Goal: Task Accomplishment & Management: Manage account settings

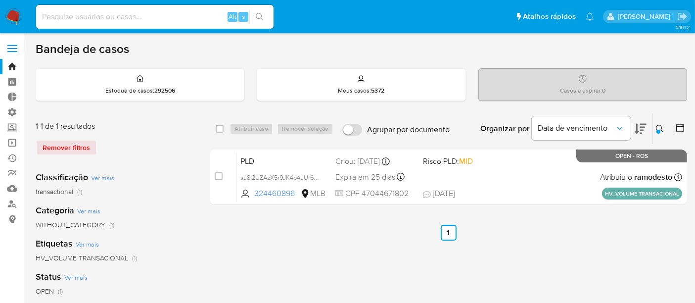
click at [62, 146] on div "Remover filtros" at bounding box center [115, 147] width 158 height 16
click at [657, 128] on icon at bounding box center [660, 129] width 8 height 8
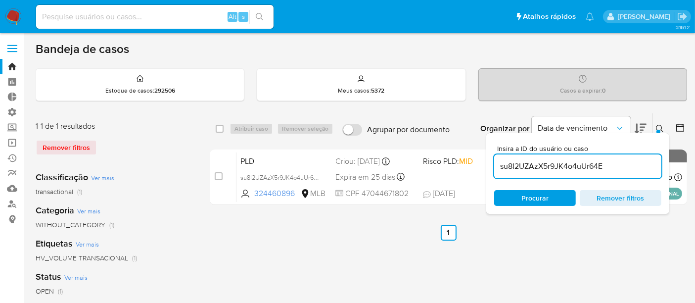
drag, startPoint x: 499, startPoint y: 165, endPoint x: 644, endPoint y: 167, distance: 144.9
click at [644, 167] on input "su8I2UZAzX5r9JK4o4uUr64E" at bounding box center [577, 166] width 167 height 13
type input "zAnEKEeulsVC94WlWHIkDv8l"
click at [653, 127] on button at bounding box center [661, 129] width 16 height 12
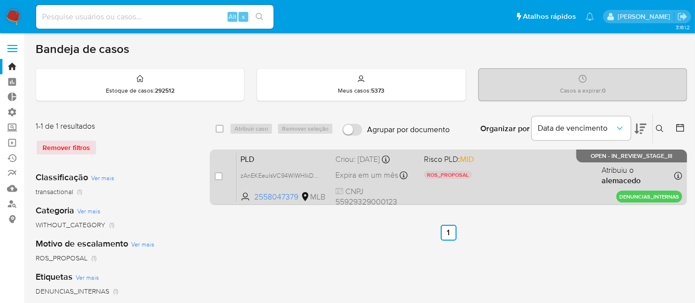
click at [521, 167] on div "PLD zAnEKEeulsVC94WlWHIkDv8l 2558047379 MLB Risco PLD: MID ROS_PROPOSAL Motivo …" at bounding box center [459, 177] width 446 height 50
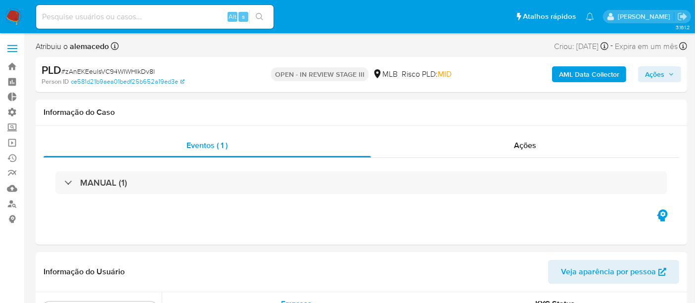
scroll to position [512, 0]
select select "10"
click at [659, 81] on span "Ações" at bounding box center [654, 74] width 19 height 16
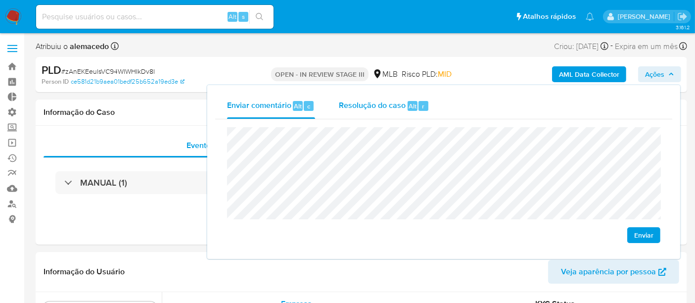
click at [380, 106] on span "Resolução do caso" at bounding box center [372, 105] width 67 height 11
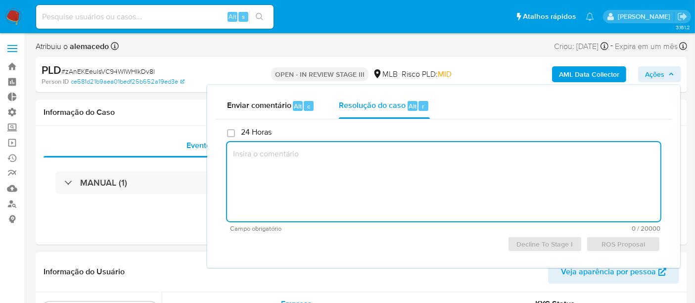
click at [281, 162] on textarea at bounding box center [443, 181] width 433 height 79
paste textarea "Favorável ao reporte ao COAF e ao encerramento do relacionamento, considerando …"
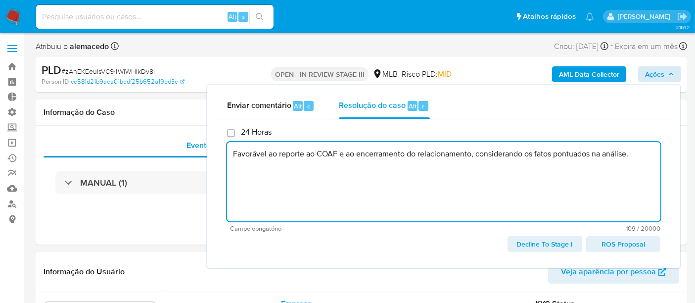
type textarea "Favorável ao reporte ao COAF e ao encerramento do relacionamento, considerando …"
click at [665, 70] on span "Ações" at bounding box center [659, 74] width 29 height 14
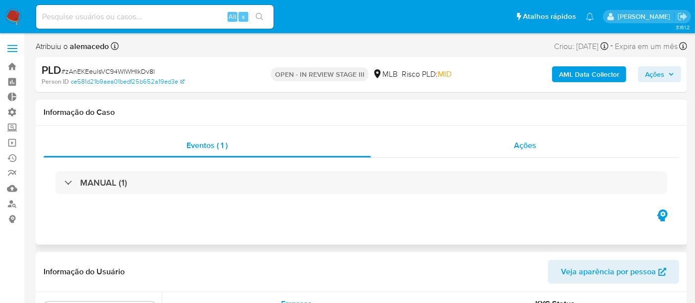
click at [522, 142] on span "Ações" at bounding box center [525, 144] width 22 height 11
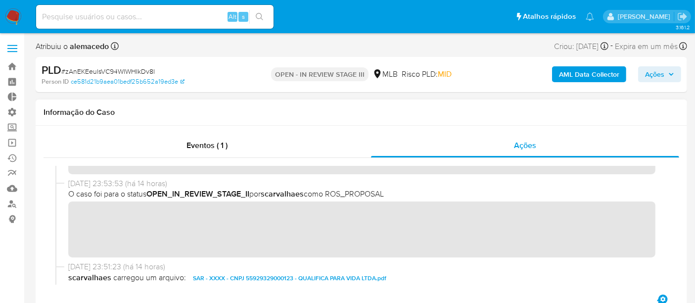
scroll to position [0, 0]
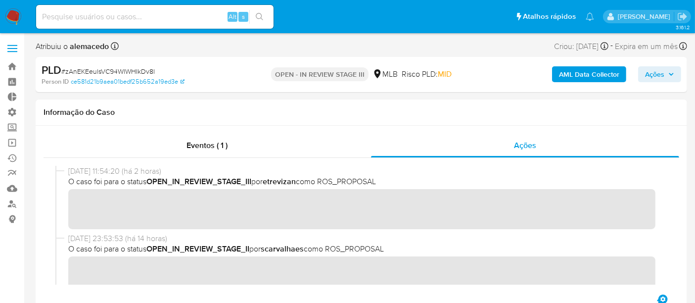
click at [659, 77] on span "Ações" at bounding box center [654, 74] width 19 height 16
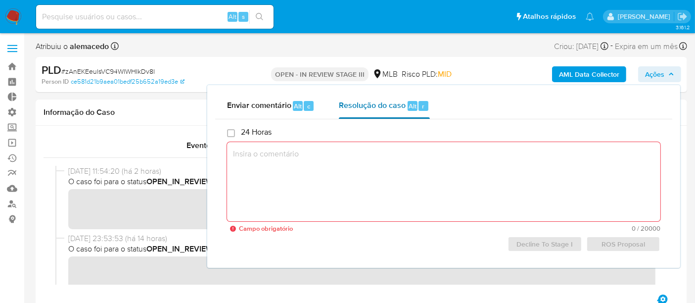
click at [369, 108] on span "Resolução do caso" at bounding box center [372, 105] width 67 height 11
click at [309, 154] on textarea at bounding box center [443, 181] width 433 height 79
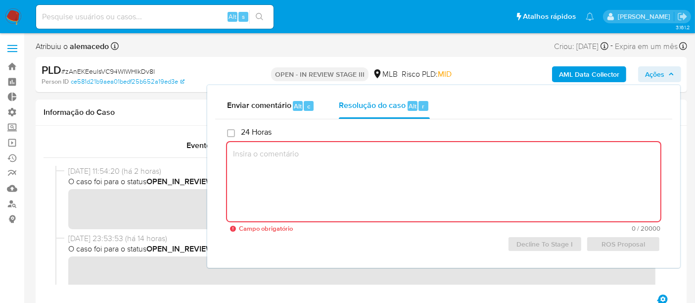
paste textarea "Favorável ao reporte ao COAF e ao encerramento do relacionamento, considerando …"
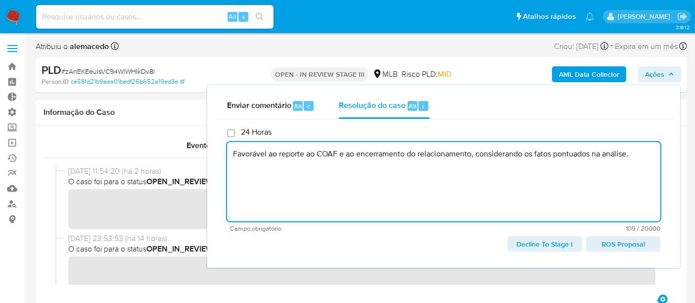
click at [674, 242] on div "Enviar comentário Alt c Resolução do caso Alt r 24 Horas Favorável ao reporte a…" at bounding box center [443, 176] width 473 height 182
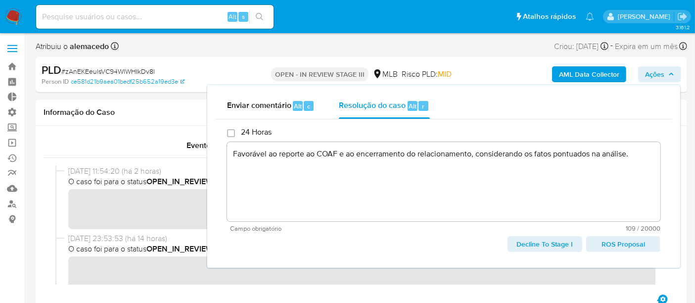
click at [626, 239] on span "ROS Proposal" at bounding box center [623, 244] width 60 height 14
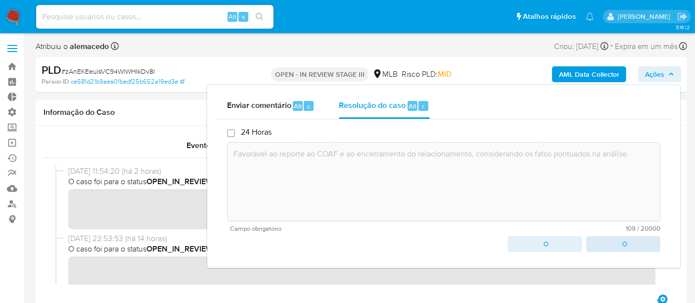
type textarea "Favorável ao reporte ao COAF e ao encerramento do relacionamento, considerando …"
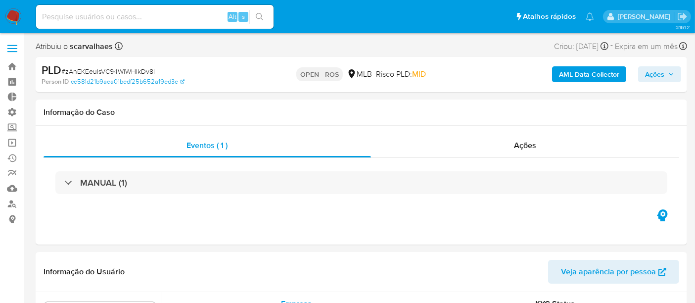
scroll to position [510, 0]
select select "10"
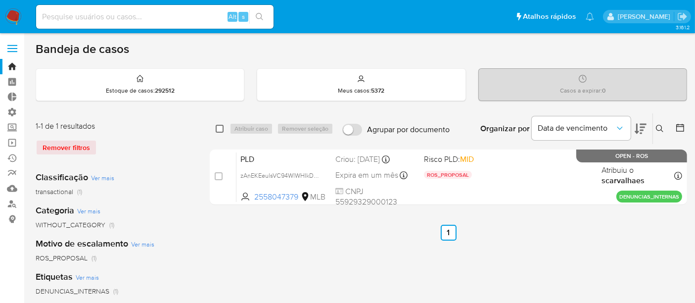
click at [219, 129] on input "checkbox" at bounding box center [220, 129] width 8 height 8
checkbox input "true"
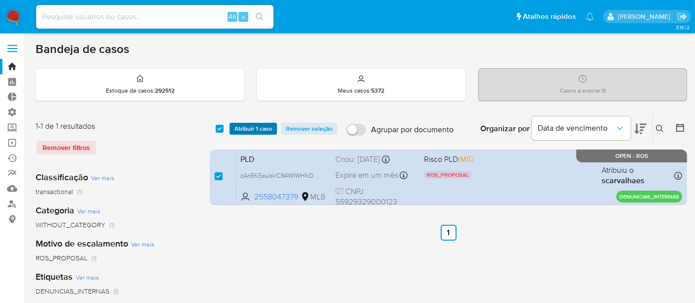
click at [263, 127] on span "Atribuir 1 caso" at bounding box center [253, 129] width 38 height 10
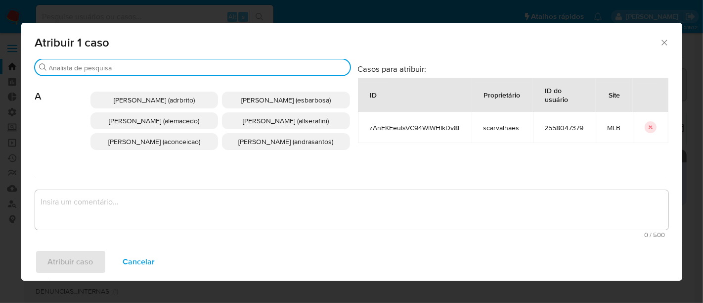
click at [90, 64] on input "Buscar" at bounding box center [197, 67] width 297 height 9
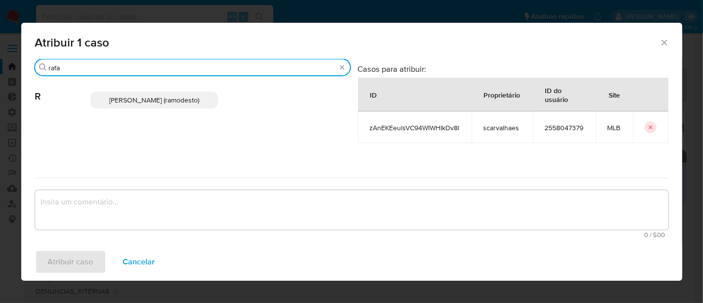
type input "rafa"
drag, startPoint x: 147, startPoint y: 102, endPoint x: 145, endPoint y: 93, distance: 8.5
click at [146, 99] on span "Rafael Modesto Dos Santos (ramodesto)" at bounding box center [154, 100] width 90 height 10
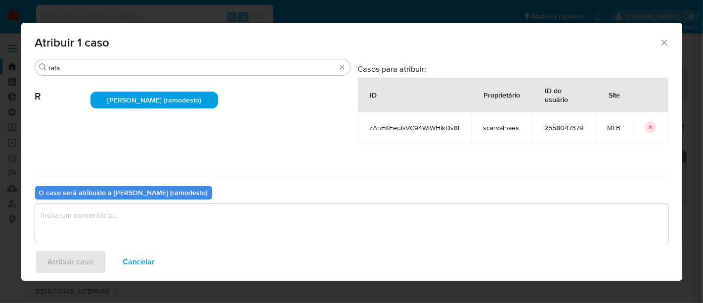
click at [93, 228] on textarea "assign-modal" at bounding box center [351, 223] width 633 height 40
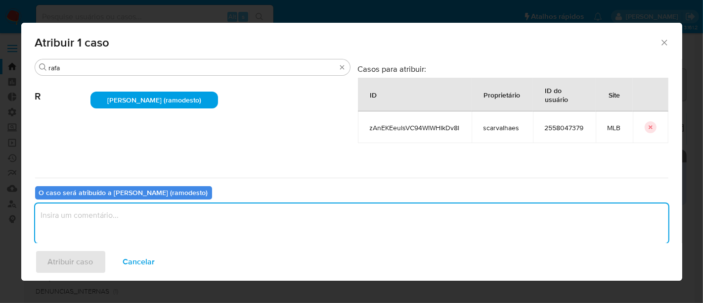
paste textarea "Favorável ao reporte ao COAF e ao encerramento do relacionamento, considerando …"
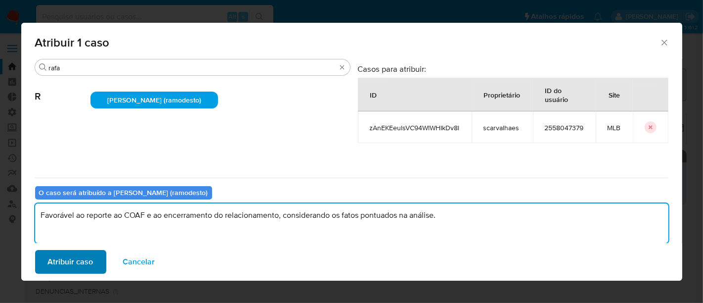
type textarea "Favorável ao reporte ao COAF e ao encerramento do relacionamento, considerando …"
click at [68, 258] on span "Atribuir caso" at bounding box center [70, 262] width 45 height 22
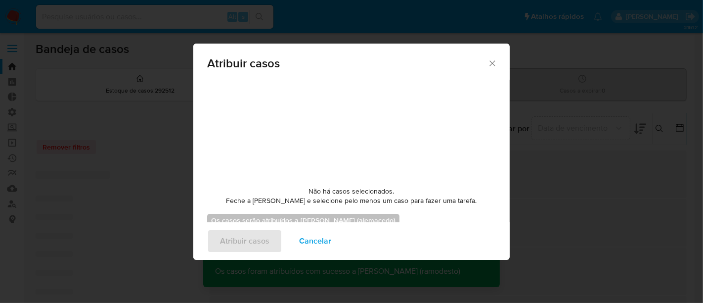
checkbox input "false"
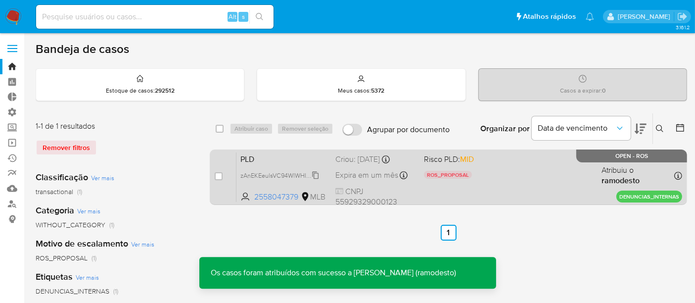
click at [319, 170] on span "zAnEKEeulsVC94WlWHIkDv8l" at bounding box center [280, 174] width 81 height 11
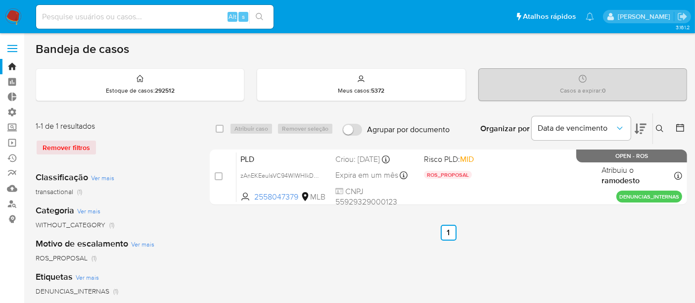
click at [691, 238] on main "3.161.2" at bounding box center [347, 294] width 695 height 588
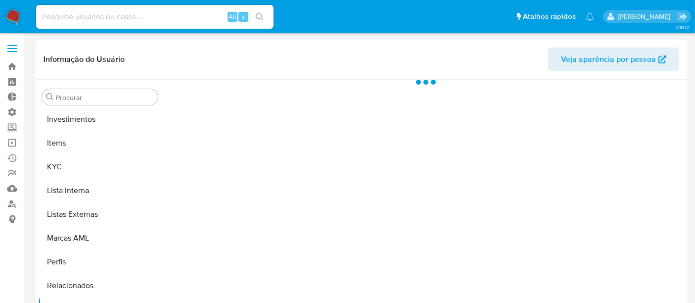
scroll to position [512, 0]
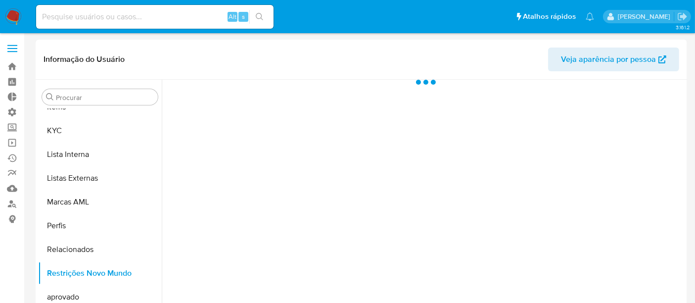
select select "10"
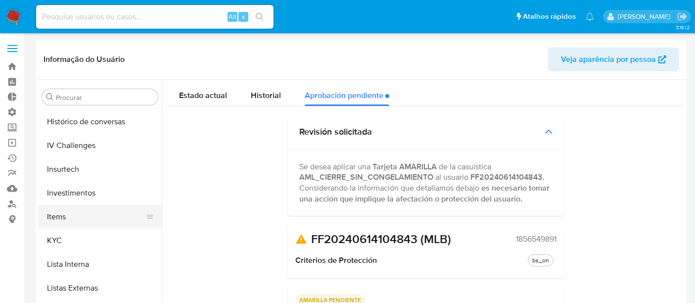
scroll to position [347, 0]
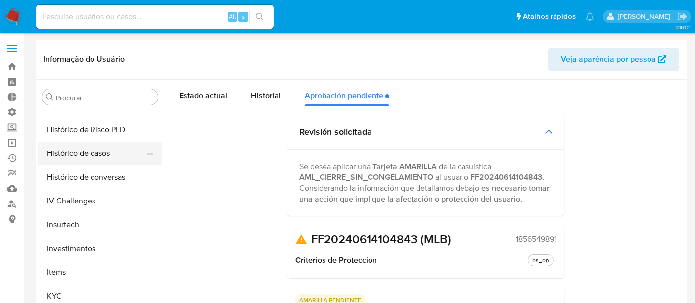
click at [93, 150] on button "Histórico de casos" at bounding box center [96, 153] width 116 height 24
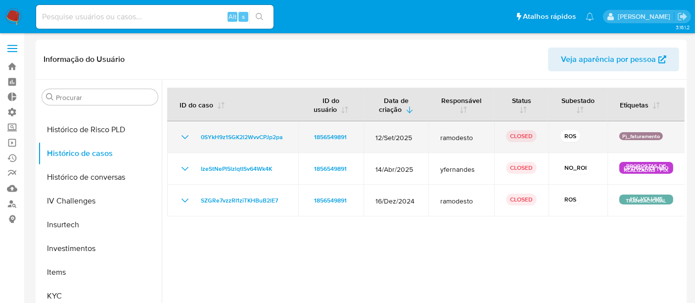
click at [185, 135] on icon "Mostrar/Ocultar" at bounding box center [185, 137] width 12 height 12
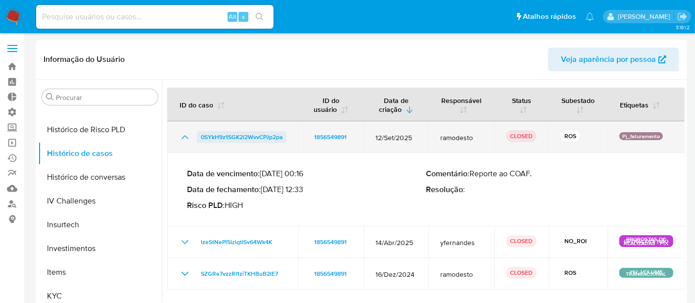
click at [213, 132] on span "0SYkH9z1SGK2l2WvvCPJp2pa" at bounding box center [242, 137] width 82 height 12
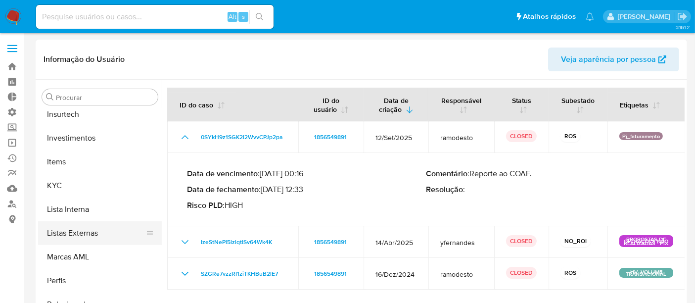
scroll to position [512, 0]
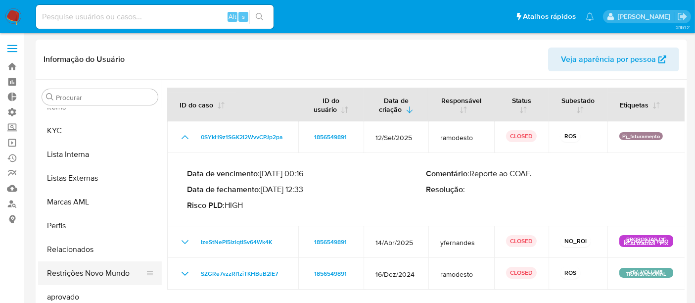
click at [106, 273] on button "Restrições Novo Mundo" at bounding box center [96, 273] width 116 height 24
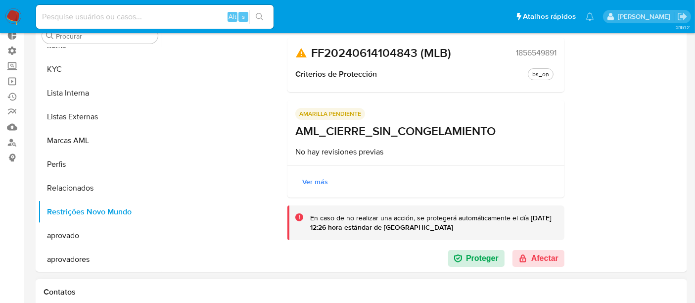
scroll to position [110, 0]
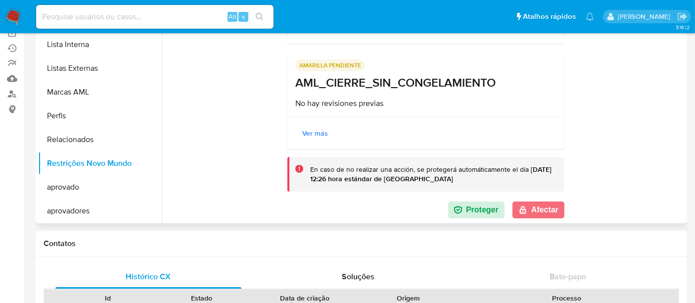
click at [534, 208] on button "Afectar" at bounding box center [538, 209] width 52 height 17
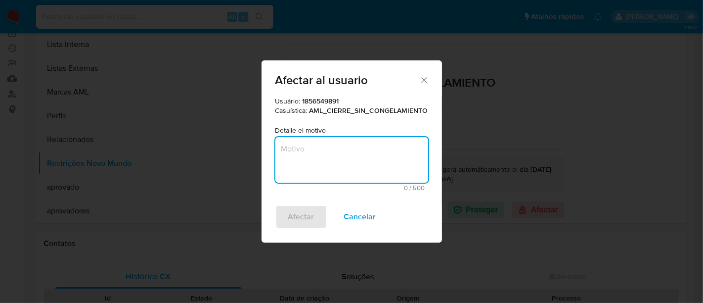
click at [328, 158] on textarea "Motivo" at bounding box center [351, 159] width 153 height 45
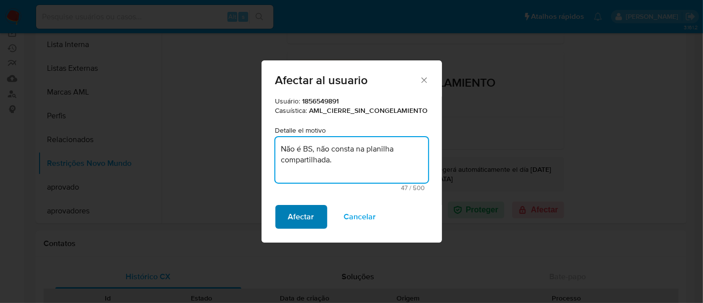
type textarea "Não é BS, não consta na planilha compartilhada."
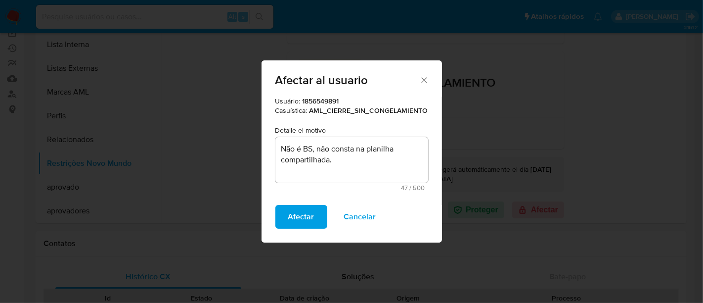
click at [309, 221] on span "Afectar" at bounding box center [301, 217] width 26 height 22
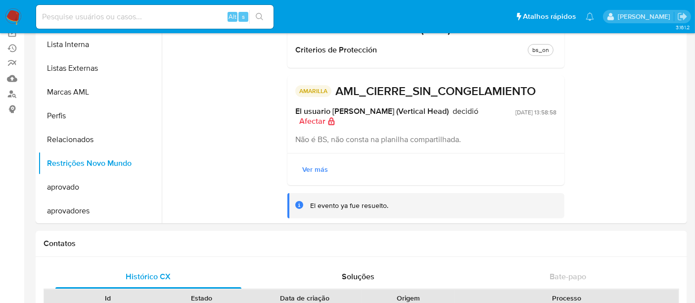
scroll to position [100, 0]
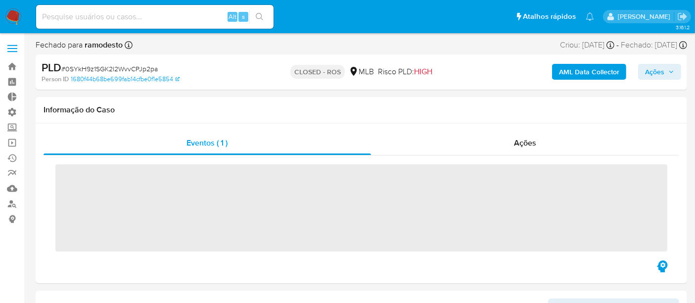
scroll to position [512, 0]
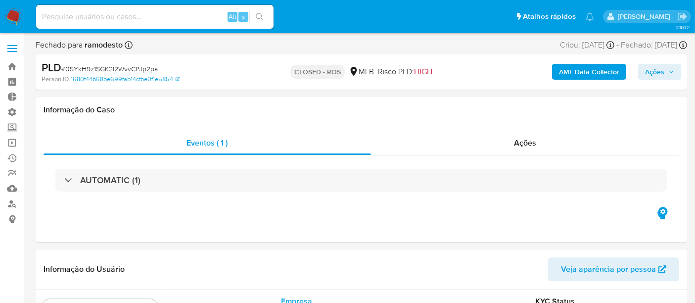
select select "10"
drag, startPoint x: 68, startPoint y: 69, endPoint x: 79, endPoint y: 68, distance: 11.4
click at [79, 68] on span "# 0SYkH9z1SGK2l2WvvCPJp2pa" at bounding box center [109, 69] width 96 height 10
drag, startPoint x: 64, startPoint y: 68, endPoint x: 159, endPoint y: 69, distance: 95.0
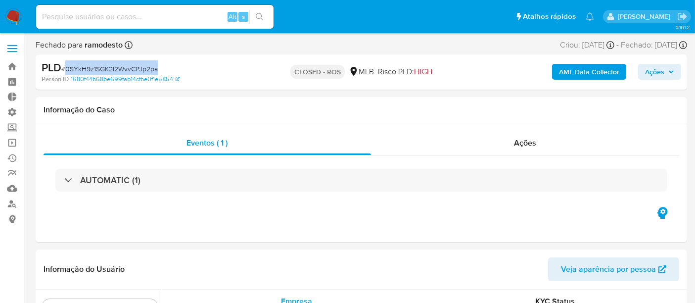
click at [159, 69] on div "PLD # 0SYkH9z1SGK2l2WvvCPJp2pa" at bounding box center [147, 67] width 210 height 15
copy span "0SYkH9z1SGK2l2WvvCPJp2pa"
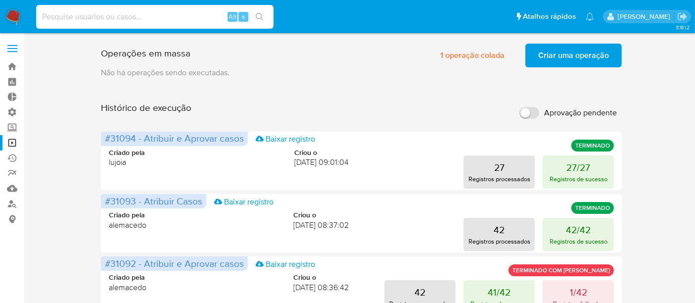
click at [72, 18] on input at bounding box center [154, 16] width 237 height 13
paste input "JdnKwRVT4PmVdQ3HFybdpG57"
type input "JdnKwRVT4PmVdQ3HFybdpG57"
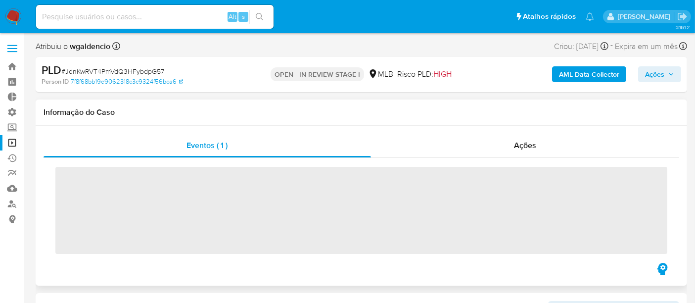
scroll to position [512, 0]
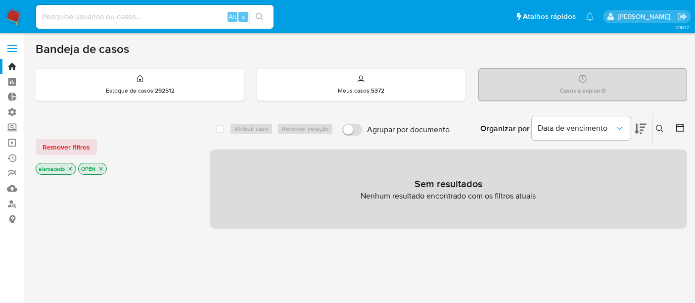
click at [52, 137] on div "Remover filtros alemacedo OPEN" at bounding box center [115, 149] width 158 height 56
click at [68, 150] on span "Remover filtros" at bounding box center [66, 147] width 47 height 14
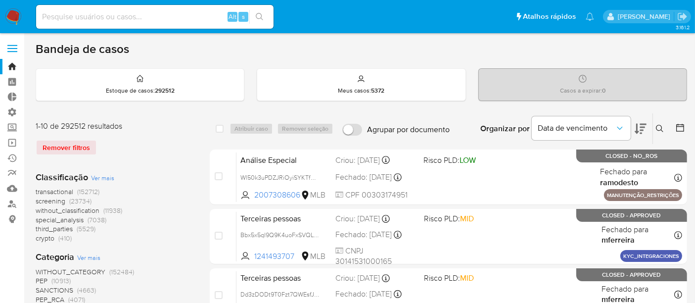
click at [664, 129] on button at bounding box center [661, 129] width 16 height 12
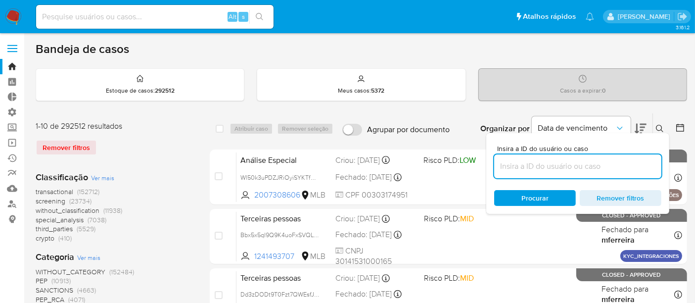
click at [537, 166] on input at bounding box center [577, 166] width 167 height 13
type input "JdnKwRVT4PmVdQ3HFybdpG57"
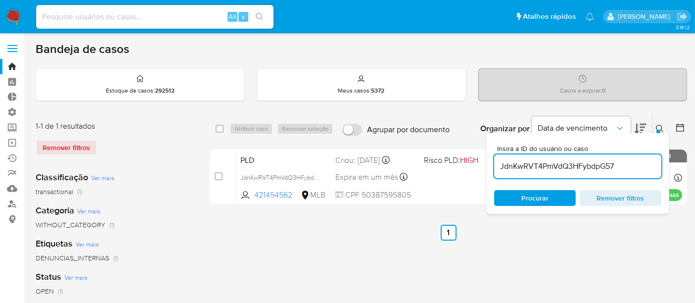
click at [660, 126] on icon at bounding box center [660, 129] width 8 height 8
